Goal: Task Accomplishment & Management: Use online tool/utility

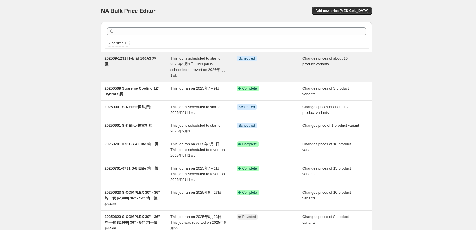
click at [137, 63] on div "202509-1231 Hybrid 100AS 均一價" at bounding box center [138, 67] width 66 height 23
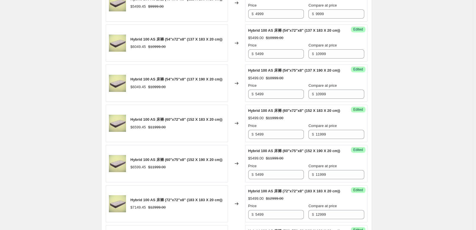
scroll to position [370, 0]
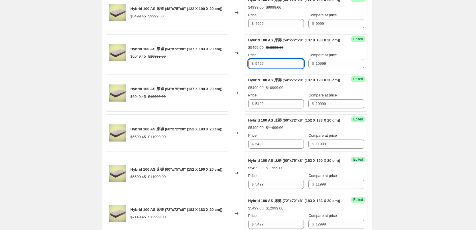
click at [259, 68] on input "5499" at bounding box center [279, 63] width 48 height 9
click at [268, 68] on input "499" at bounding box center [279, 63] width 48 height 9
type input "4999"
click at [259, 108] on input "5499" at bounding box center [279, 103] width 48 height 9
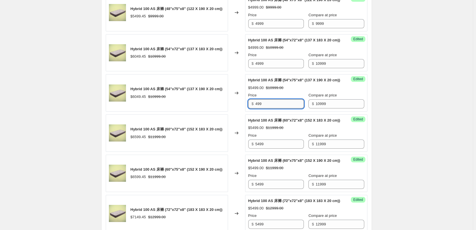
click at [270, 108] on input "499" at bounding box center [279, 103] width 48 height 9
type input "4999"
click at [408, 112] on div "202509-1231 Hybrid 100AS 均一價. This page is ready 202509-1231 Hybrid 100AS 均一價 I…" at bounding box center [236, 92] width 473 height 925
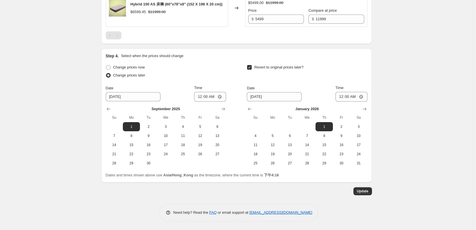
scroll to position [764, 0]
click at [368, 190] on span "Update" at bounding box center [363, 191] width 12 height 5
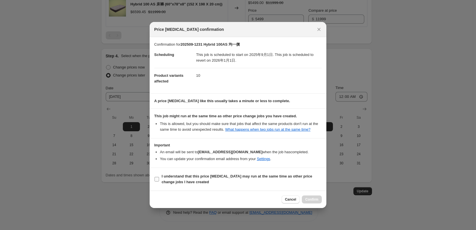
click at [169, 181] on b "I understand that this price change job may run at the same time as other price…" at bounding box center [236, 179] width 150 height 10
click at [159, 181] on input "I understand that this price change job may run at the same time as other price…" at bounding box center [156, 179] width 5 height 5
checkbox input "true"
click at [311, 199] on span "Confirm" at bounding box center [311, 199] width 13 height 5
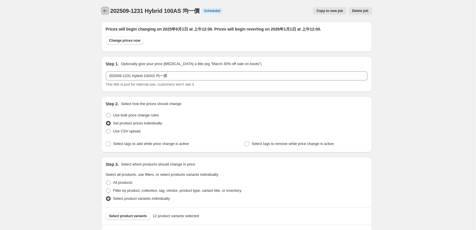
click at [107, 8] on button "Price change jobs" at bounding box center [105, 11] width 8 height 8
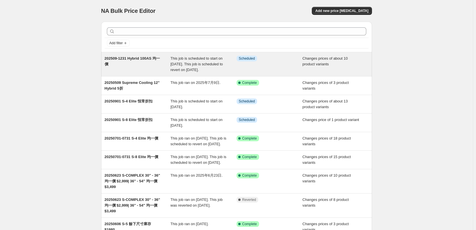
click at [178, 73] on div "This job is scheduled to start on [DATE]. This job is scheduled to revert on [D…" at bounding box center [203, 64] width 66 height 17
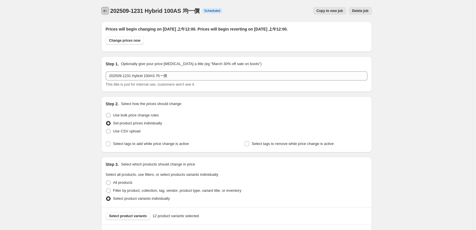
click at [106, 13] on icon "Price change jobs" at bounding box center [105, 11] width 6 height 6
